Goal: Find specific page/section: Find specific page/section

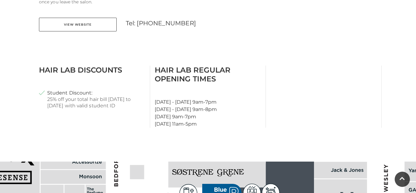
scroll to position [314, 0]
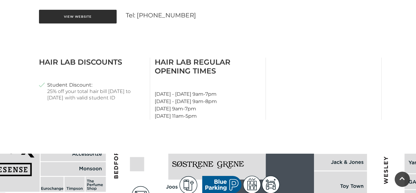
click at [78, 23] on link "View Website" at bounding box center [78, 17] width 78 height 14
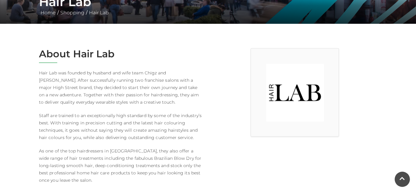
scroll to position [130, 0]
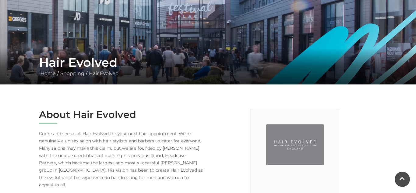
scroll to position [68, 0]
